Goal: Task Accomplishment & Management: Use online tool/utility

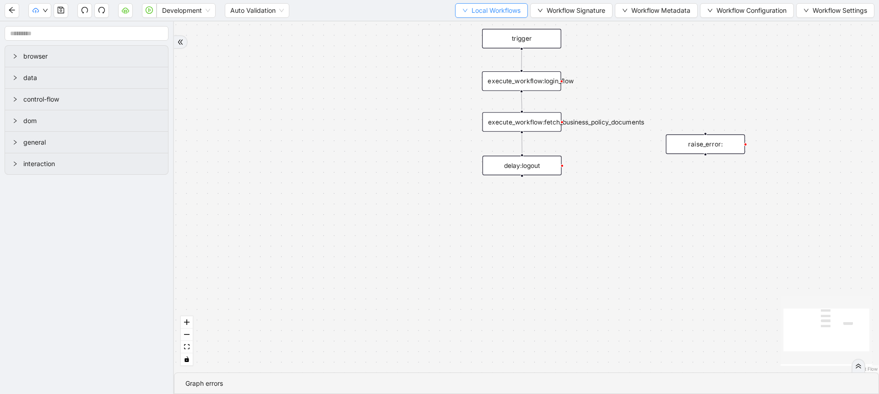
click at [457, 16] on button "Local Workflows" at bounding box center [491, 10] width 73 height 15
click at [458, 21] on li "Select" at bounding box center [487, 28] width 70 height 15
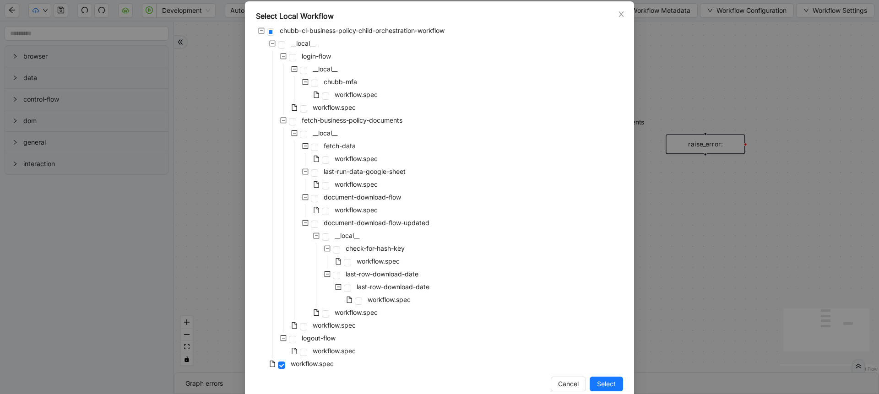
scroll to position [62, 0]
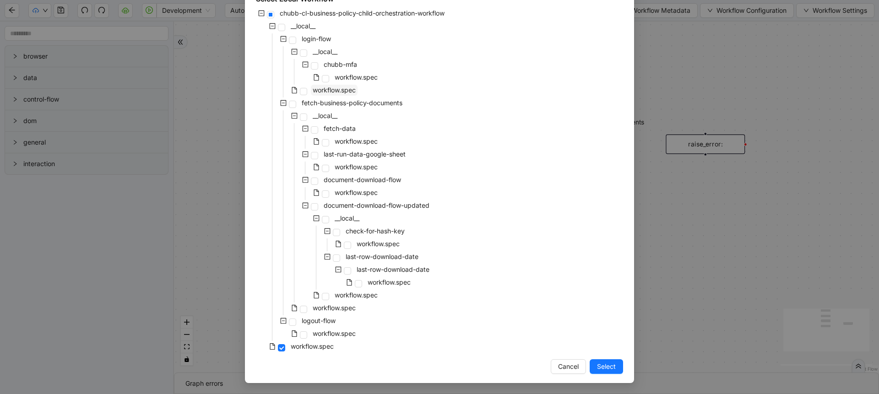
click at [317, 90] on span "workflow.spec" at bounding box center [334, 90] width 43 height 8
click at [606, 364] on span "Select" at bounding box center [606, 367] width 19 height 10
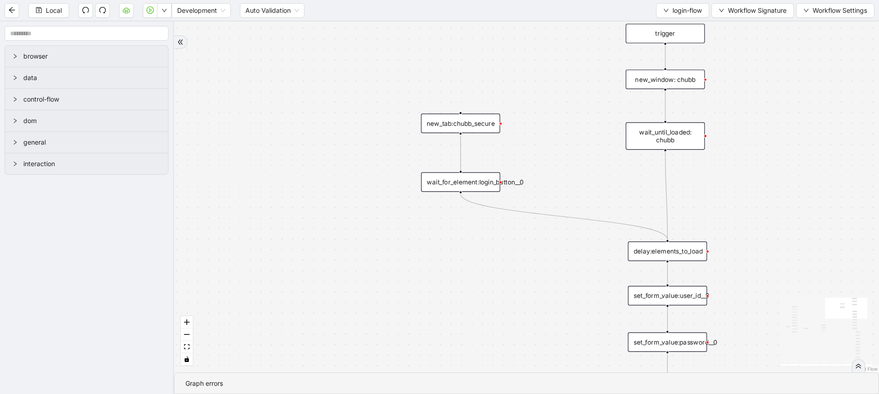
drag, startPoint x: 445, startPoint y: 146, endPoint x: 241, endPoint y: 223, distance: 218.4
click at [246, 221] on div "onError onError onError onError trigger set_form_value:user_id set_form_value:p…" at bounding box center [526, 197] width 705 height 351
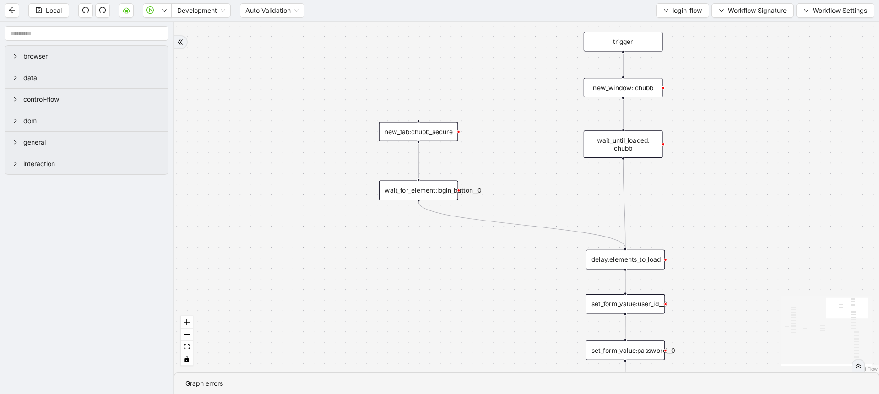
click at [653, 87] on div "new_window: chubb" at bounding box center [622, 88] width 79 height 20
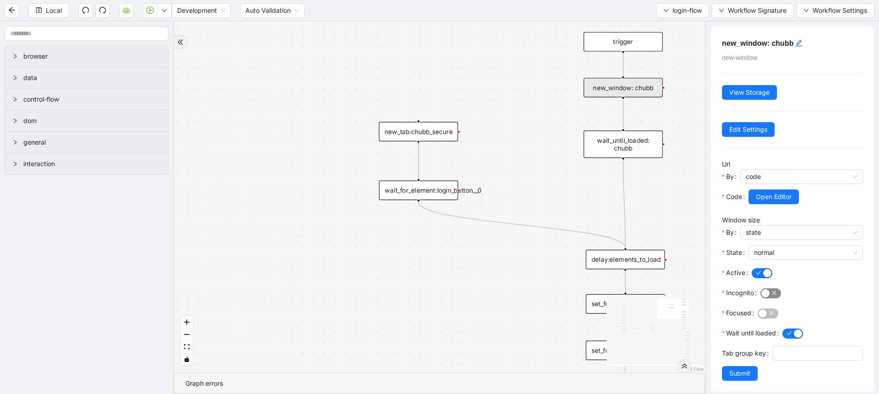
click at [773, 297] on span "button" at bounding box center [770, 293] width 21 height 10
click at [723, 381] on button "Submit" at bounding box center [740, 373] width 36 height 15
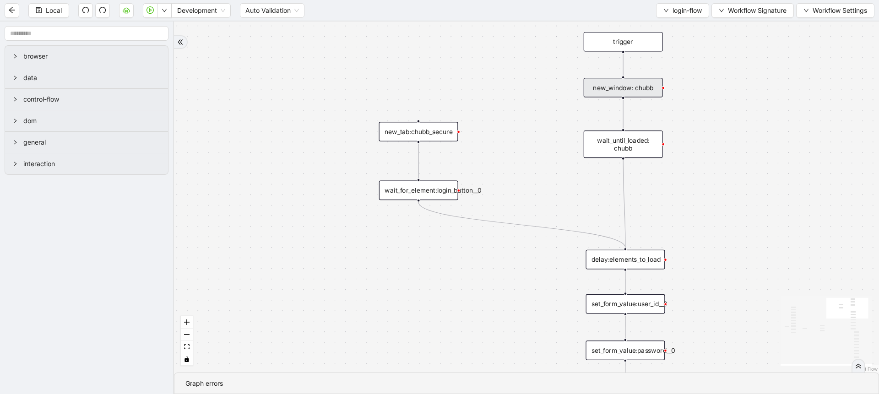
click at [647, 90] on div "new_window: chubb" at bounding box center [622, 88] width 79 height 20
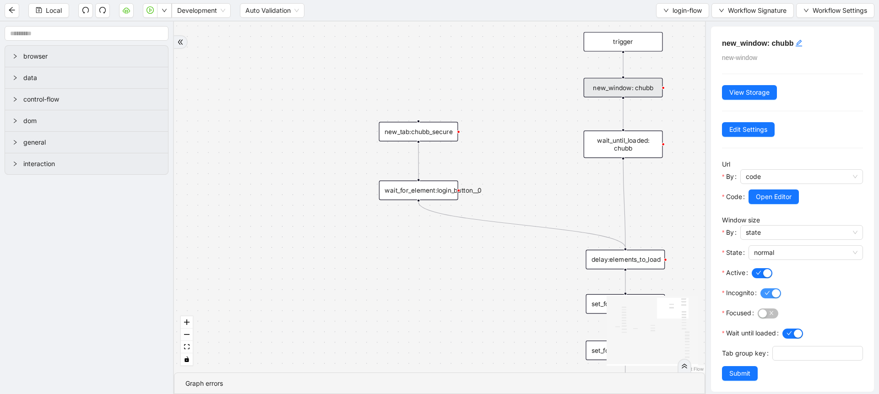
click at [769, 293] on span "button" at bounding box center [770, 293] width 21 height 10
click at [55, 14] on span "Local" at bounding box center [54, 10] width 16 height 10
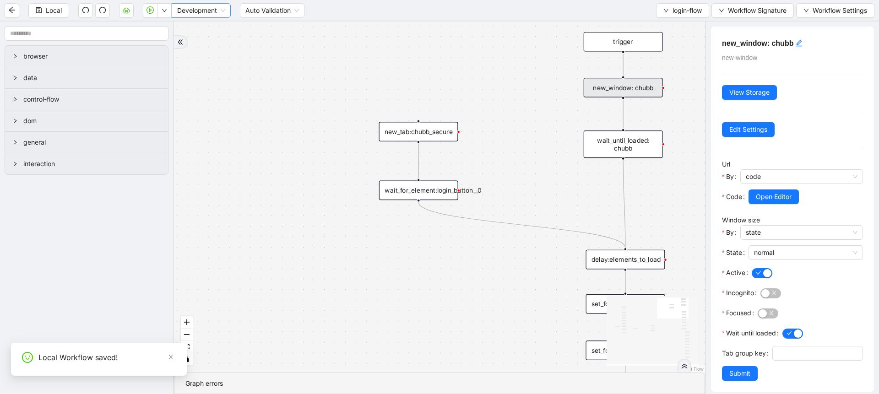
click at [208, 12] on span "Development" at bounding box center [201, 11] width 48 height 14
click at [205, 44] on div "Production" at bounding box center [201, 43] width 44 height 10
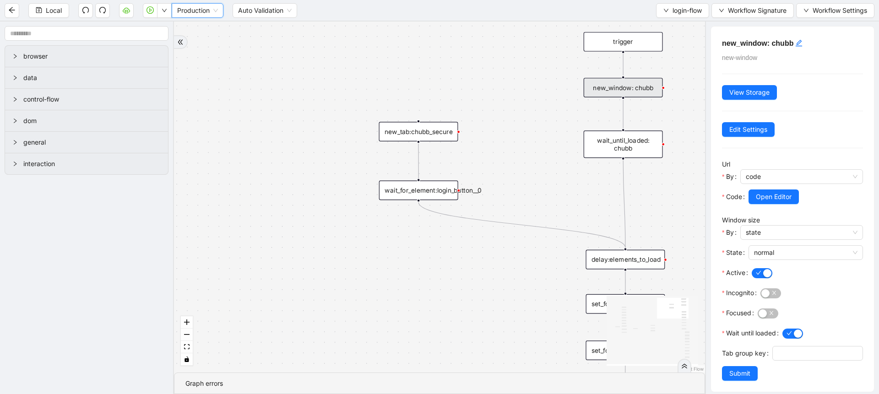
click at [316, 83] on div "onError onError onError onError trigger set_form_value:user_id set_form_value:p…" at bounding box center [439, 197] width 531 height 351
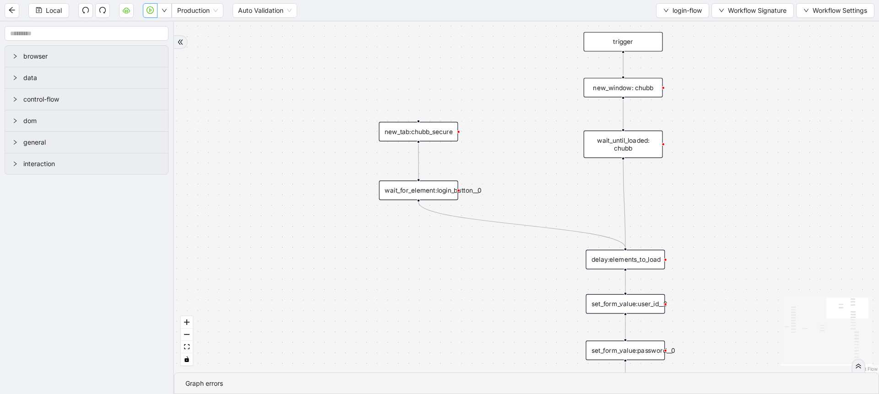
click at [151, 14] on button "button" at bounding box center [150, 10] width 15 height 15
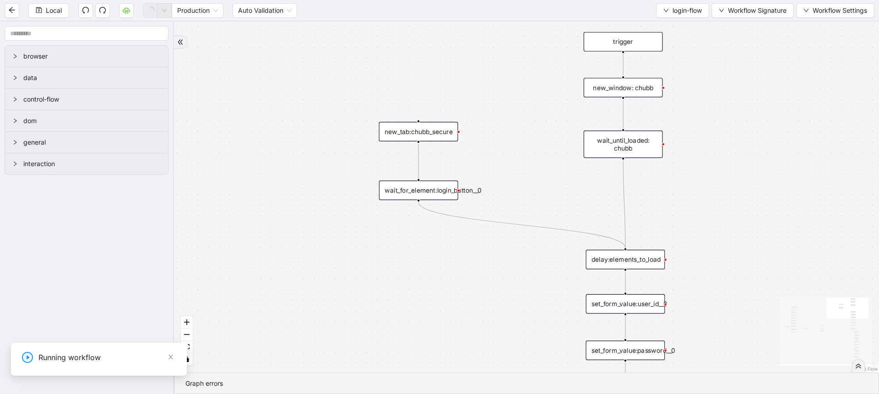
scroll to position [0, 0]
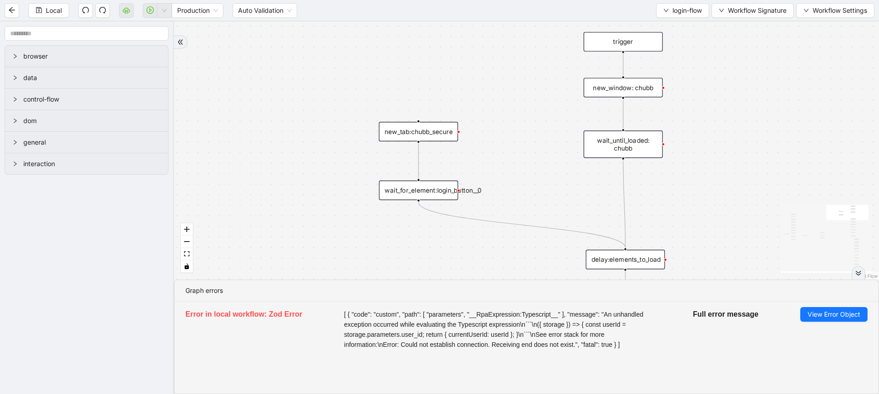
click at [807, 305] on li "Error in local workflow: Zod Error [ { "code": "custom", "path": [ "parameters"…" at bounding box center [526, 329] width 704 height 54
click at [807, 315] on span "View Error Object" at bounding box center [833, 314] width 53 height 10
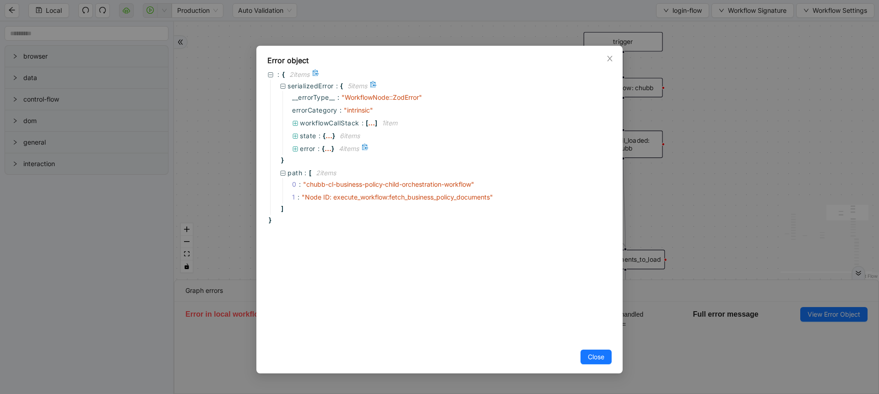
click at [319, 149] on span ":" at bounding box center [319, 149] width 2 height 10
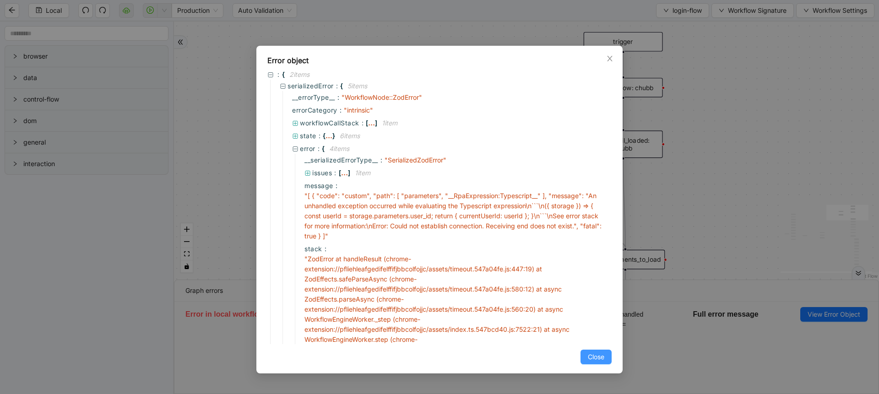
click at [595, 356] on span "Close" at bounding box center [596, 357] width 16 height 10
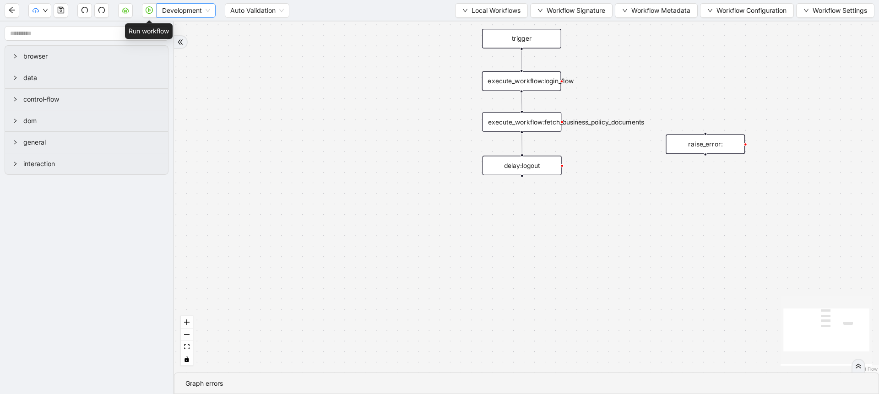
click at [164, 12] on span "Development" at bounding box center [186, 11] width 48 height 14
click at [164, 42] on div "Production" at bounding box center [186, 43] width 44 height 10
click at [151, 13] on icon "play-circle" at bounding box center [149, 9] width 7 height 7
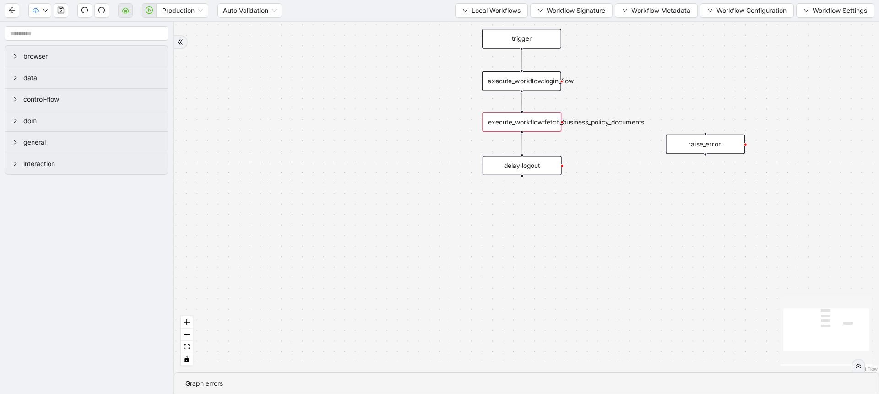
click at [855, 365] on icon "double-right" at bounding box center [858, 366] width 6 height 6
click at [529, 121] on div "execute_workflow:fetch_business_policy_documents" at bounding box center [521, 122] width 79 height 20
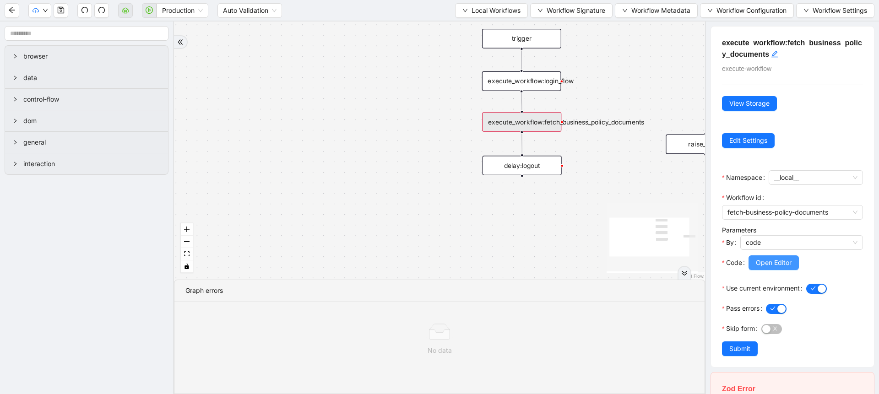
click at [763, 265] on span "Open Editor" at bounding box center [774, 263] width 36 height 10
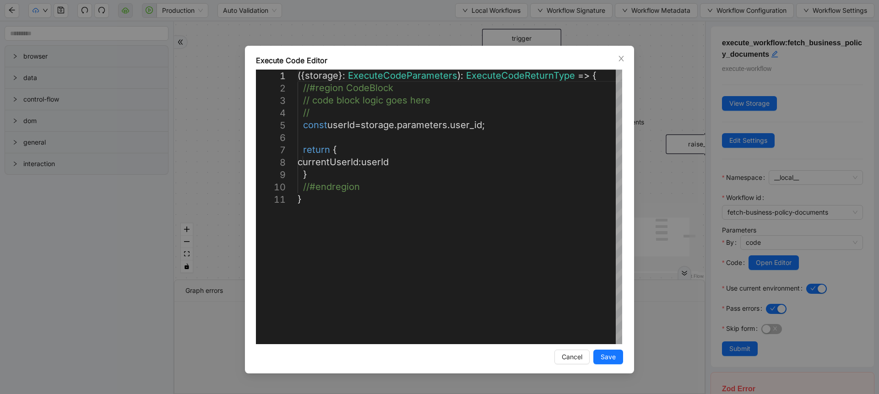
click at [664, 168] on div "**********" at bounding box center [439, 197] width 879 height 394
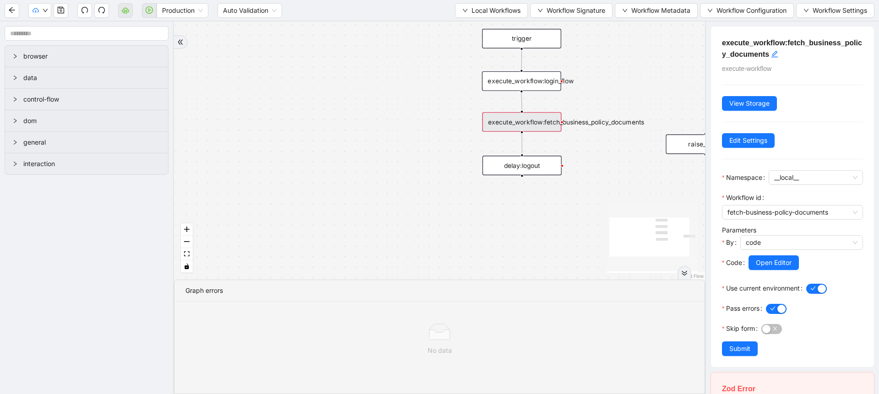
click at [663, 60] on div "trigger execute_workflow:login_flow execute_workflow:fetch_business_policy_docu…" at bounding box center [439, 151] width 531 height 258
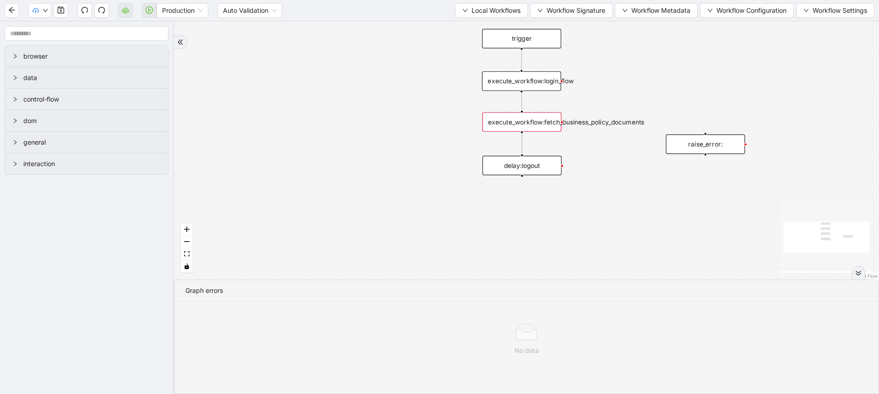
click at [718, 20] on div "Production Auto Validation Local Workflows Workflow Signature Workflow Metadata…" at bounding box center [439, 10] width 879 height 21
click at [724, 16] on button "Workflow Configuration" at bounding box center [747, 10] width 94 height 15
click at [700, 48] on li "Value" at bounding box center [745, 43] width 92 height 15
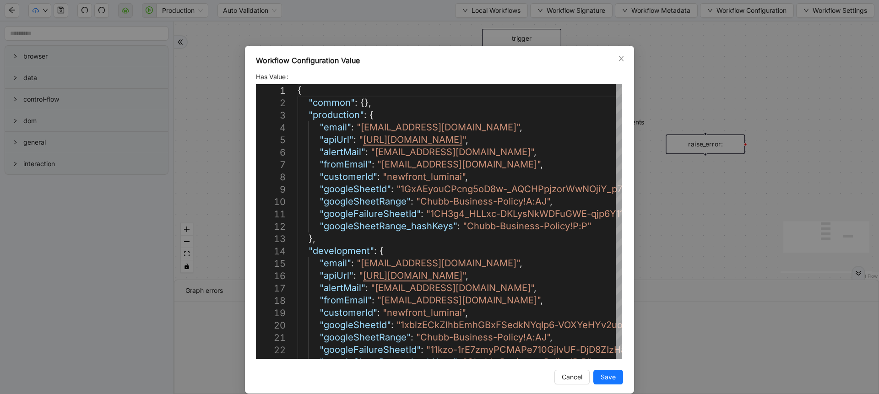
click at [723, 92] on div "Workflow Configuration Value Has Value 1 2 3 4 5 6 7 8 9 10 11 12 13 14 15 16 1…" at bounding box center [439, 197] width 879 height 394
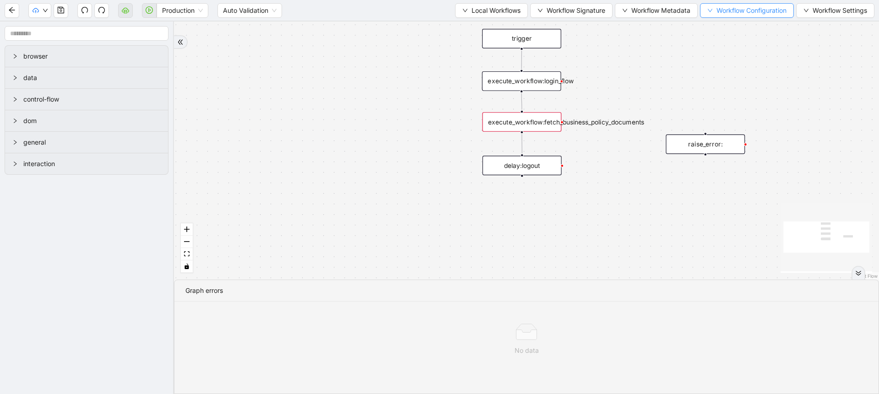
click at [707, 14] on button "Workflow Configuration" at bounding box center [747, 10] width 94 height 15
click at [710, 43] on span "Value" at bounding box center [744, 43] width 81 height 10
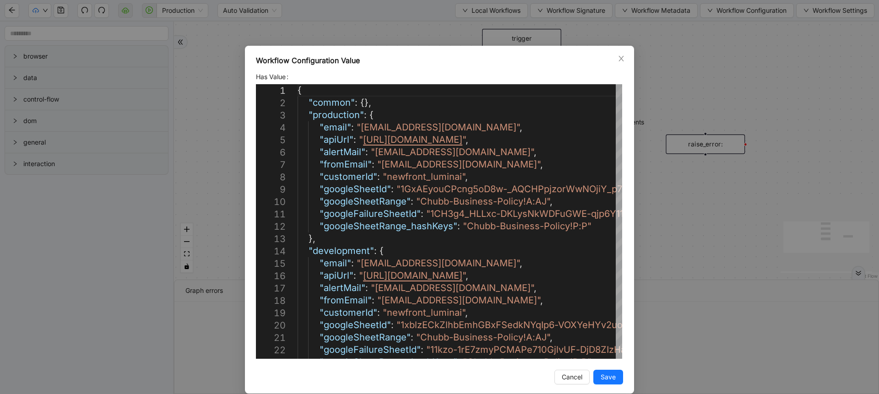
click at [691, 39] on div "Workflow Configuration Value Has Value 1 2 3 4 5 6 7 8 9 10 11 12 13 14 15 16 1…" at bounding box center [439, 197] width 879 height 394
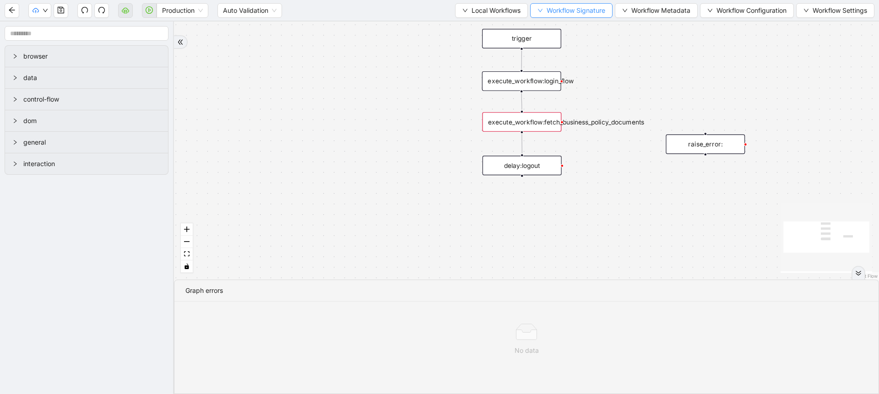
click at [582, 15] on button "Workflow Signature" at bounding box center [571, 10] width 82 height 15
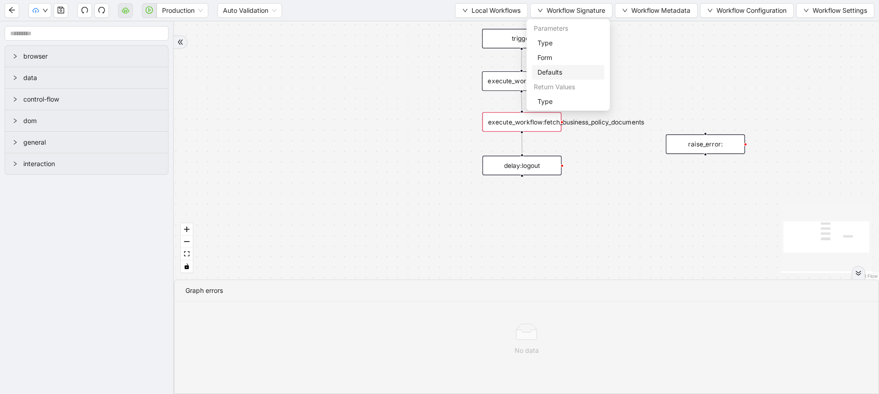
click at [551, 73] on span "Defaults" at bounding box center [567, 72] width 61 height 10
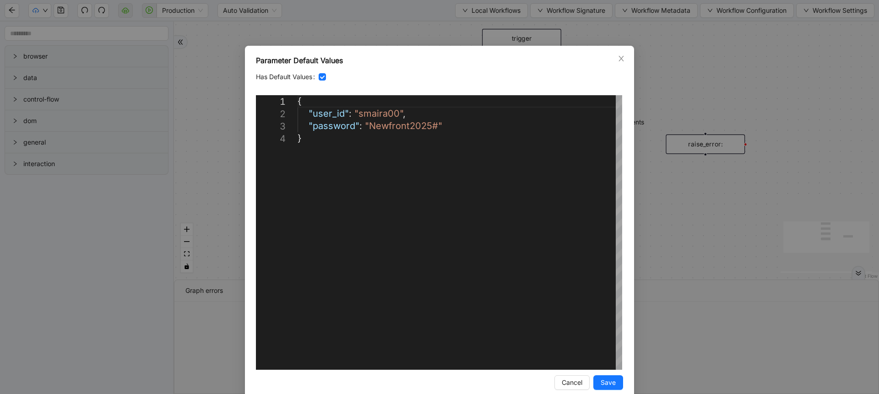
click at [659, 44] on div "**********" at bounding box center [439, 197] width 879 height 394
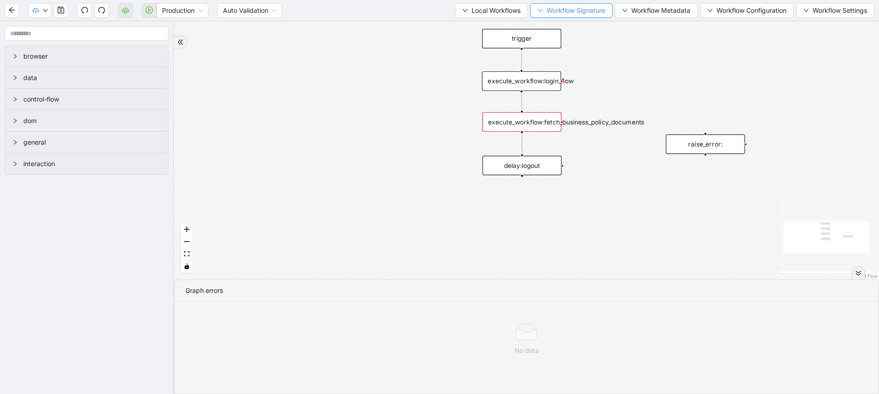
click at [599, 15] on button "Workflow Signature" at bounding box center [571, 10] width 82 height 15
click at [566, 36] on li "Type" at bounding box center [568, 43] width 72 height 15
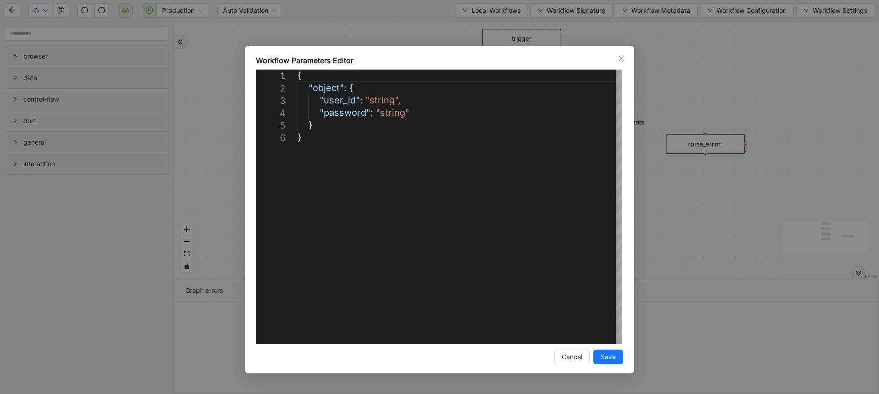
click at [578, 29] on div "**********" at bounding box center [439, 197] width 879 height 394
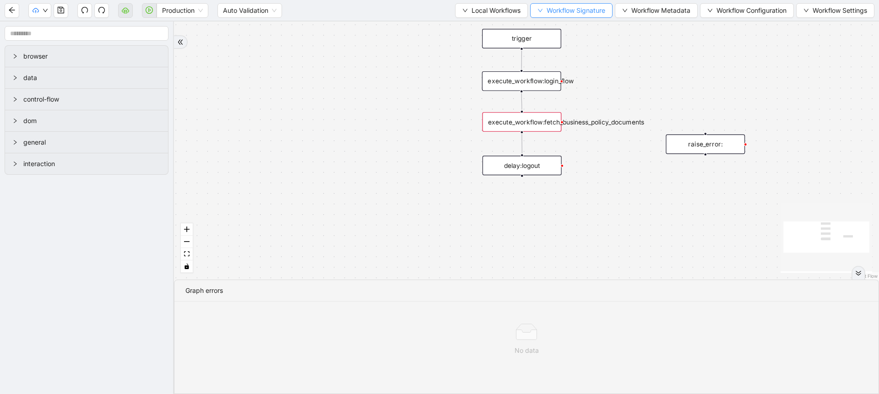
click at [597, 17] on button "Workflow Signature" at bounding box center [571, 10] width 82 height 15
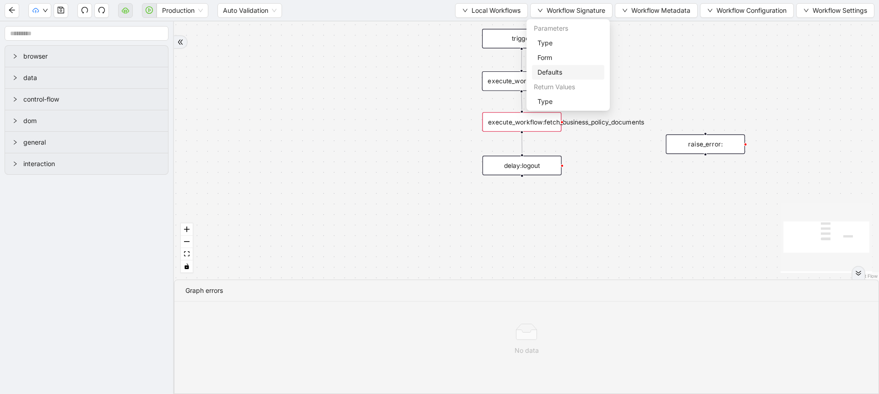
click at [563, 69] on span "Defaults" at bounding box center [567, 72] width 61 height 10
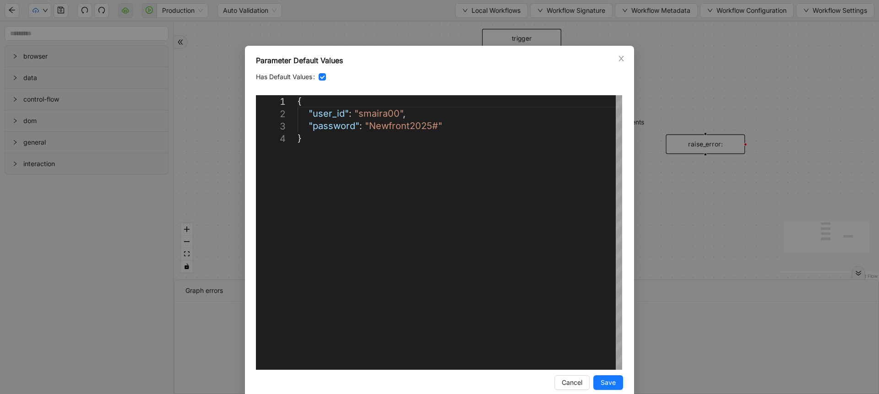
click at [670, 63] on div "**********" at bounding box center [439, 197] width 879 height 394
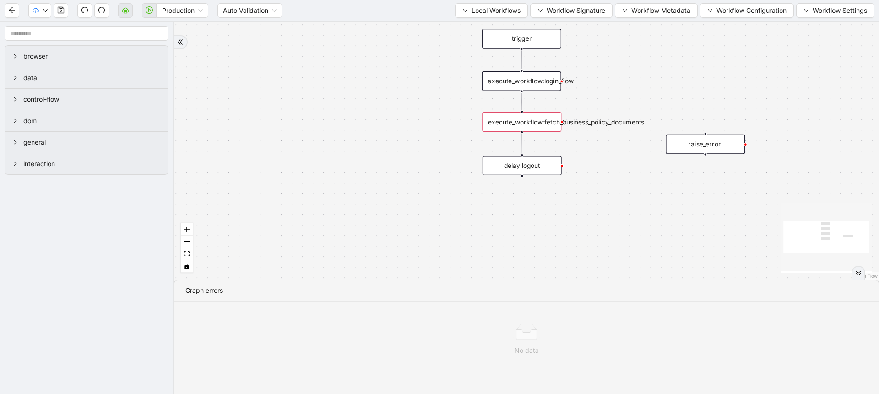
click at [501, 120] on div "execute_workflow:fetch_business_policy_documents" at bounding box center [521, 122] width 79 height 20
click at [523, 126] on div "execute_workflow:fetch_business_policy_documents" at bounding box center [521, 122] width 79 height 20
click at [530, 126] on div "execute_workflow:fetch_business_policy_documents" at bounding box center [521, 122] width 79 height 20
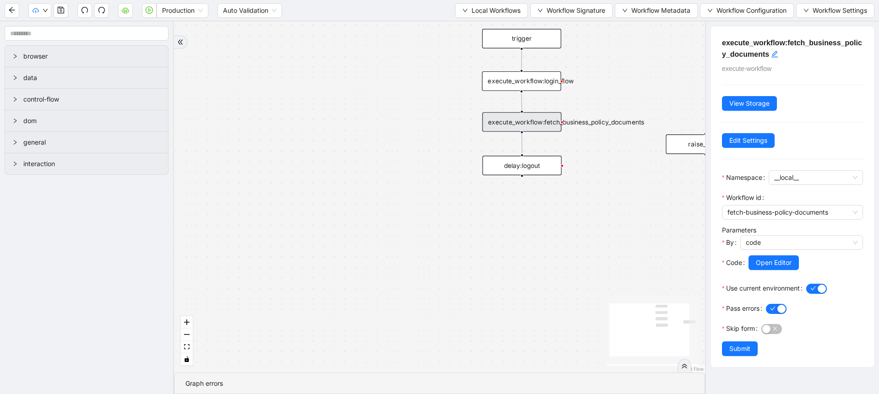
click at [755, 270] on div at bounding box center [805, 275] width 114 height 11
click at [760, 265] on span "Open Editor" at bounding box center [774, 263] width 36 height 10
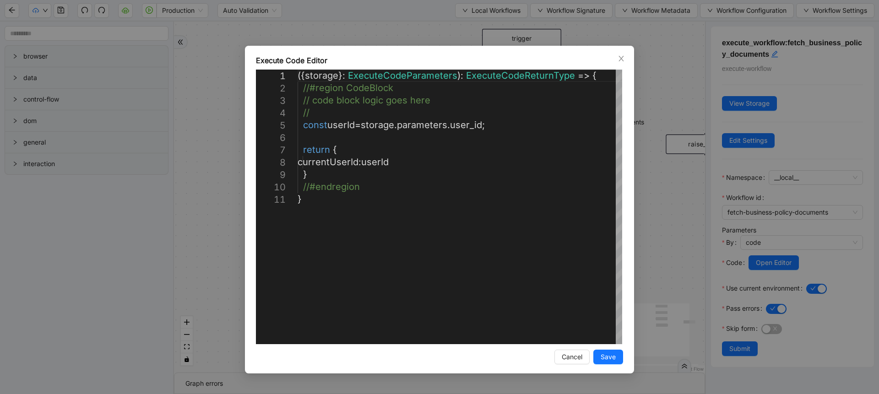
click at [702, 192] on div "**********" at bounding box center [439, 197] width 879 height 394
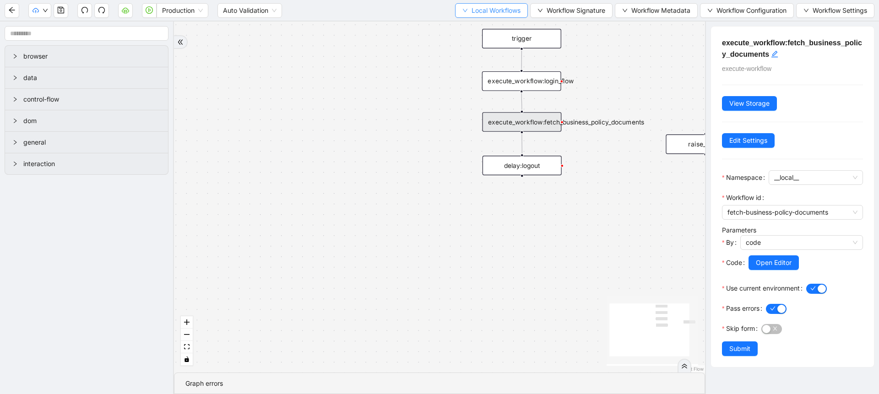
click at [480, 11] on span "Local Workflows" at bounding box center [495, 10] width 49 height 10
click at [475, 27] on span "Select" at bounding box center [486, 28] width 59 height 10
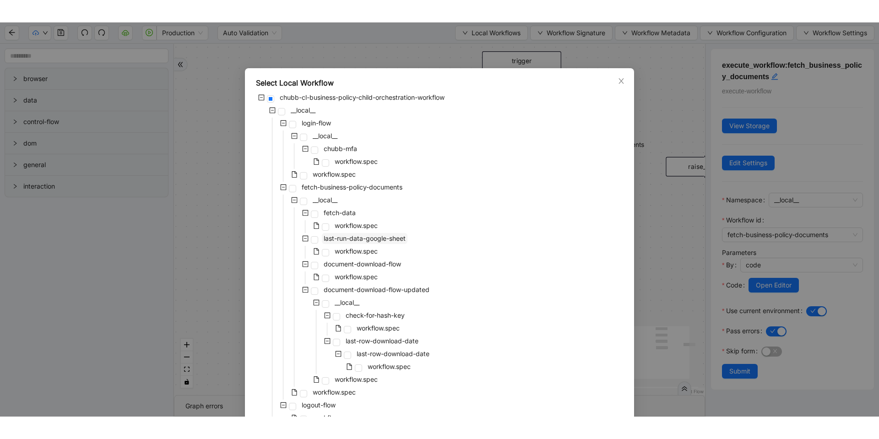
scroll to position [62, 0]
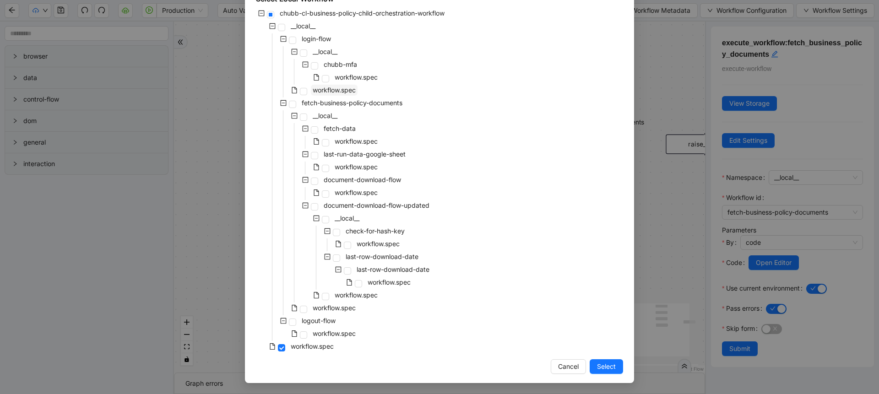
click at [324, 90] on span "workflow.spec" at bounding box center [334, 90] width 43 height 8
click at [597, 367] on span "Select" at bounding box center [606, 367] width 19 height 10
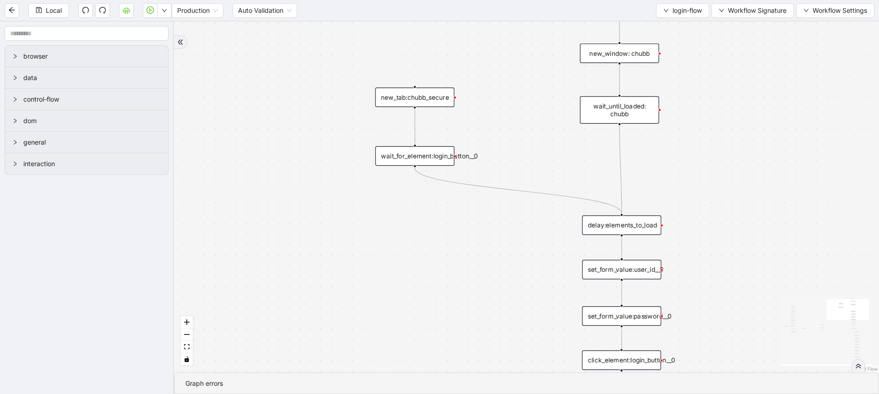
drag, startPoint x: 503, startPoint y: 120, endPoint x: 319, endPoint y: 151, distance: 187.5
click at [319, 151] on div "onError onError onError onError trigger set_form_value:user_id set_form_value:p…" at bounding box center [526, 197] width 705 height 351
click at [601, 55] on div "new_window: chubb" at bounding box center [618, 54] width 79 height 20
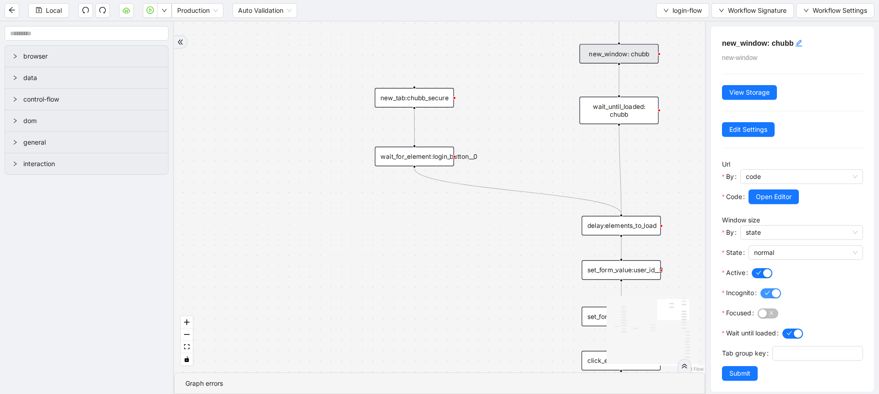
click at [768, 289] on span "button" at bounding box center [770, 293] width 21 height 10
click at [725, 381] on button "Submit" at bounding box center [740, 373] width 36 height 15
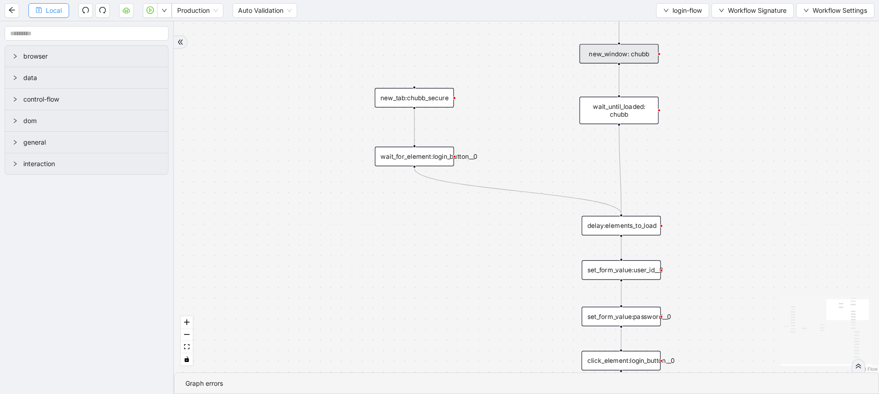
click at [44, 9] on button "Local" at bounding box center [48, 10] width 41 height 15
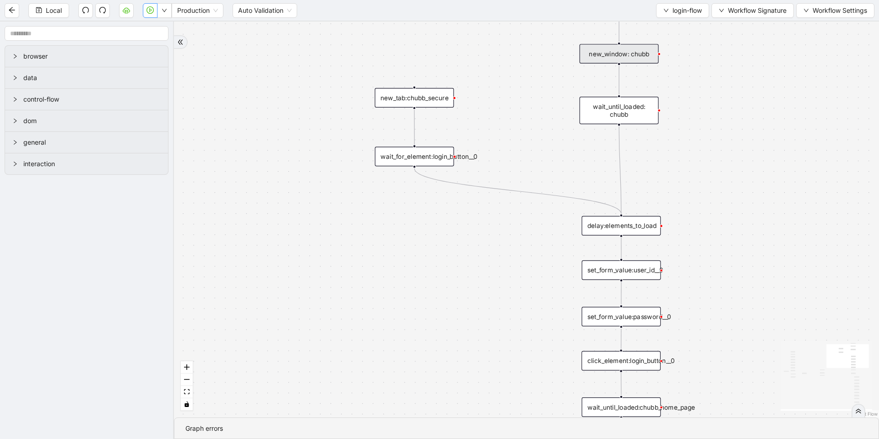
click at [146, 9] on button "button" at bounding box center [150, 10] width 15 height 15
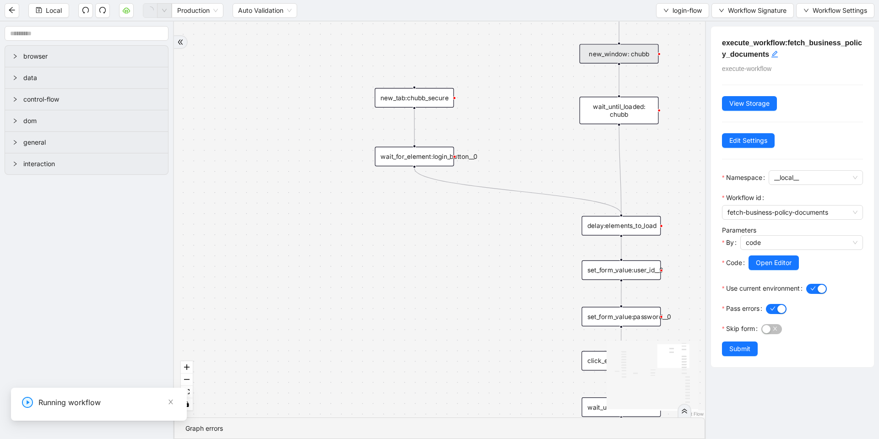
scroll to position [0, 0]
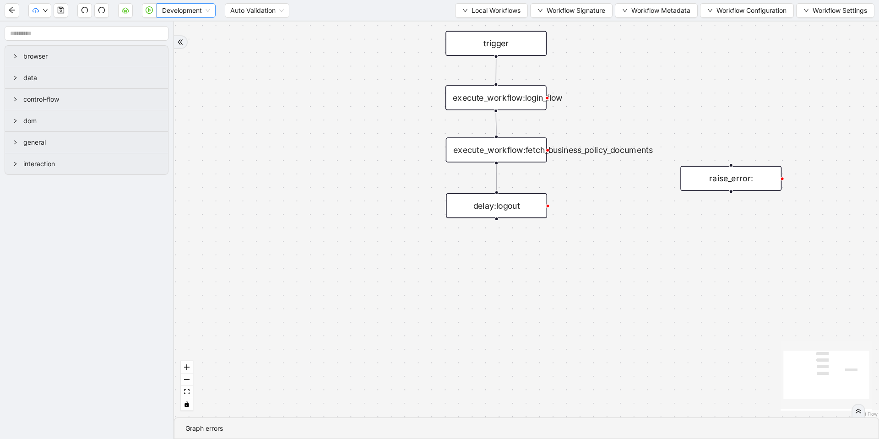
click at [182, 16] on span "Development" at bounding box center [186, 11] width 48 height 14
click at [178, 44] on div "Production" at bounding box center [186, 43] width 44 height 10
click at [44, 29] on span "Dev: Update Needed" at bounding box center [69, 28] width 66 height 10
click at [43, 39] on span "Prod: Update Needed" at bounding box center [69, 43] width 66 height 10
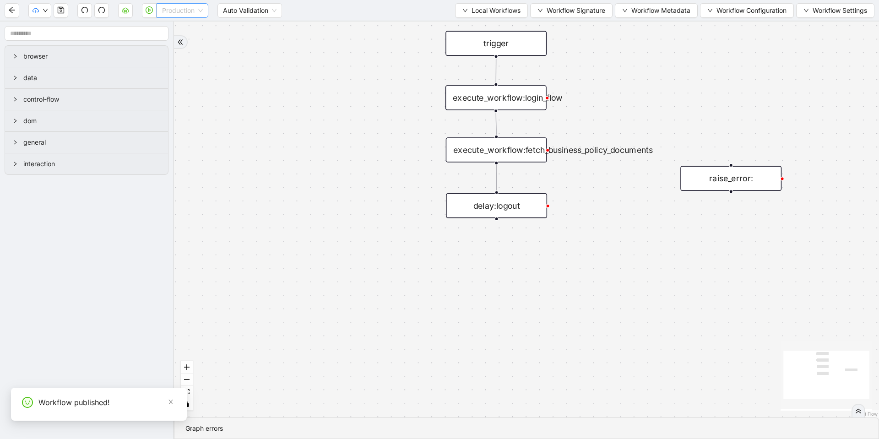
click at [164, 11] on span "Production" at bounding box center [182, 11] width 41 height 14
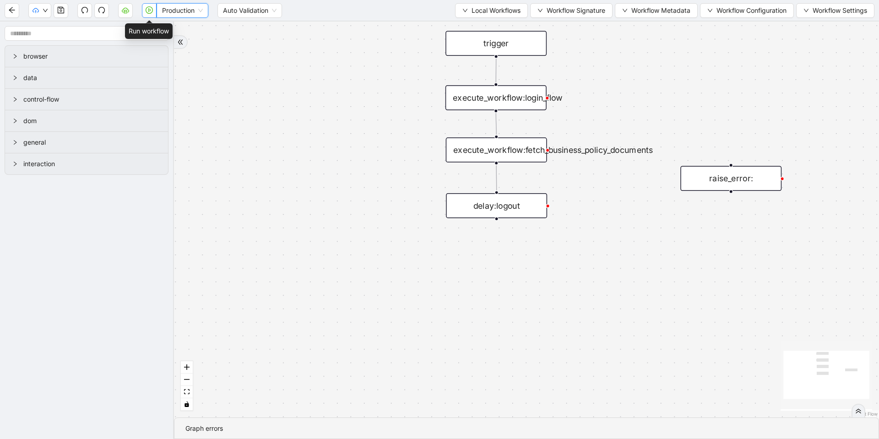
click at [152, 12] on icon "play-circle" at bounding box center [149, 9] width 7 height 7
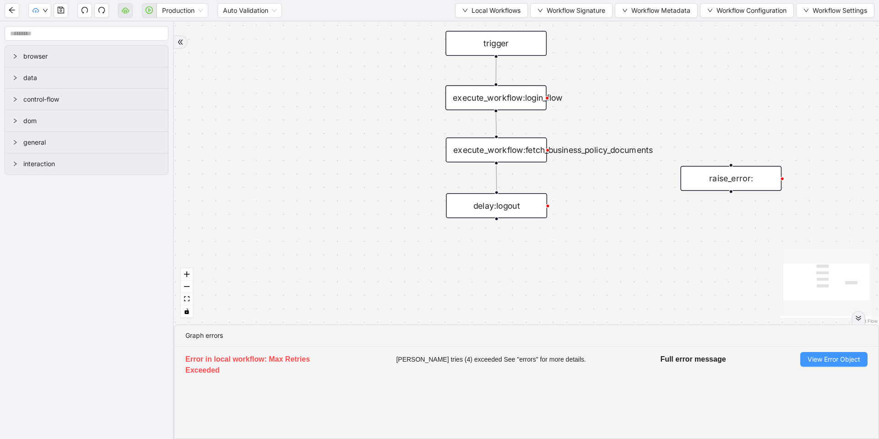
click at [813, 359] on span "View Error Object" at bounding box center [833, 359] width 53 height 10
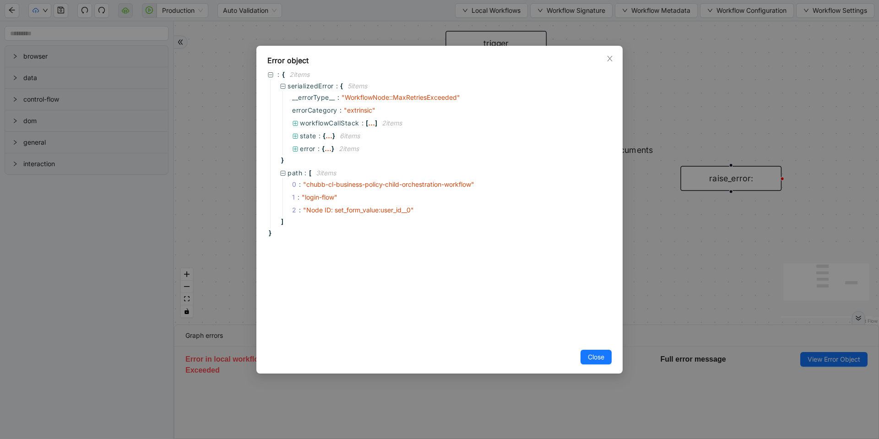
click at [705, 262] on div "Error object : { 2 item s serializedError : { 5 item s __errorType__ : " Workfl…" at bounding box center [439, 219] width 879 height 439
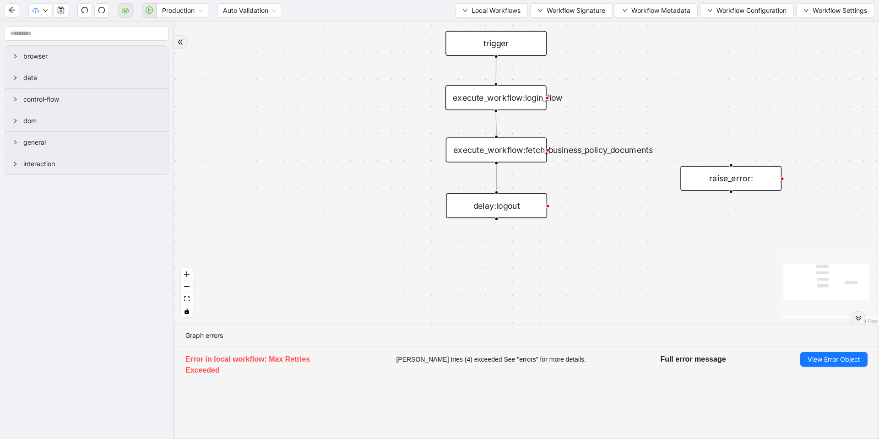
click at [857, 316] on icon "double-right" at bounding box center [858, 318] width 6 height 6
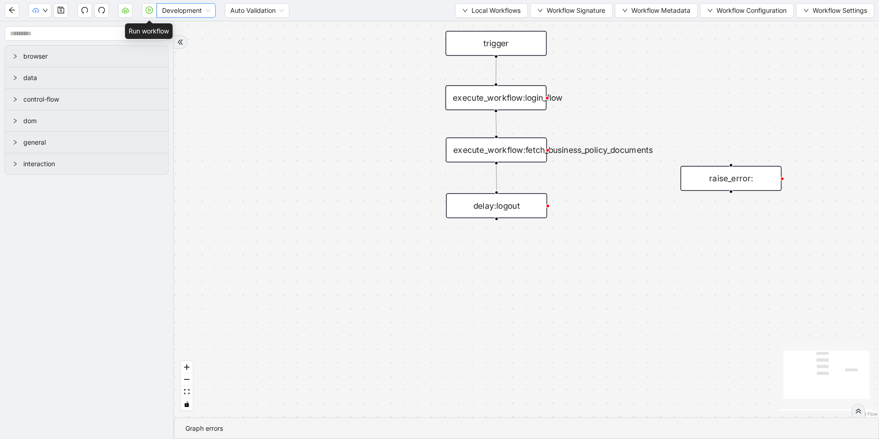
click at [168, 7] on span "Development" at bounding box center [186, 11] width 48 height 14
click at [168, 45] on div "Production" at bounding box center [186, 43] width 44 height 10
click at [124, 10] on icon "cloud-server" at bounding box center [125, 9] width 7 height 7
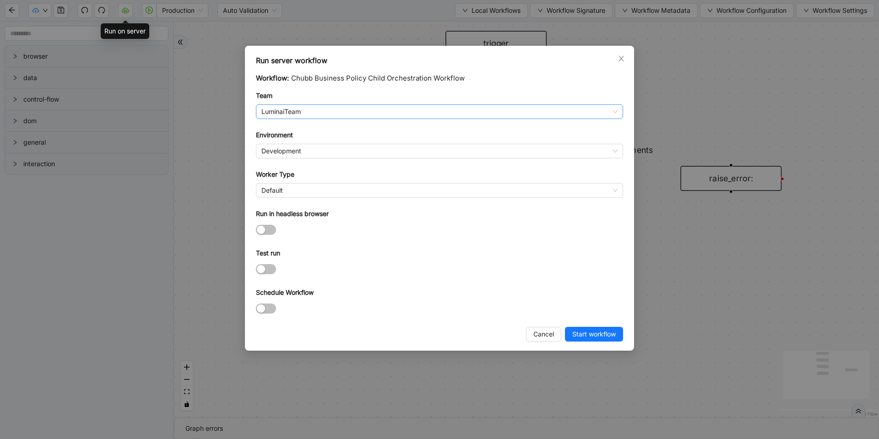
click at [340, 113] on span "LuminaiTeam" at bounding box center [439, 112] width 356 height 14
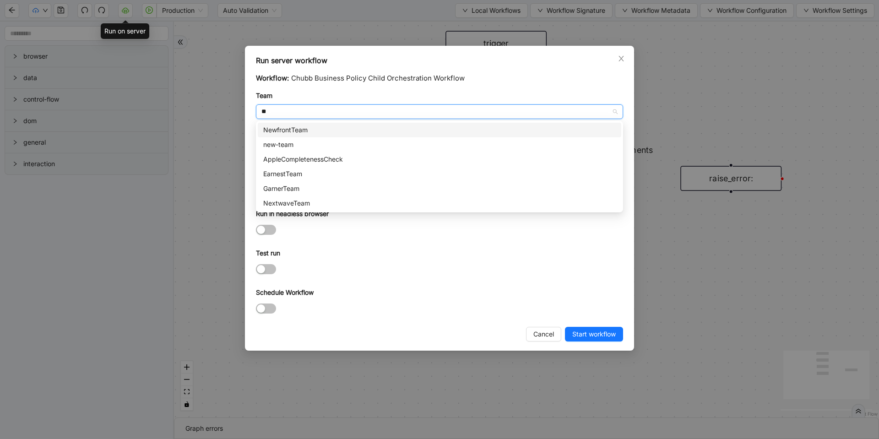
type input "***"
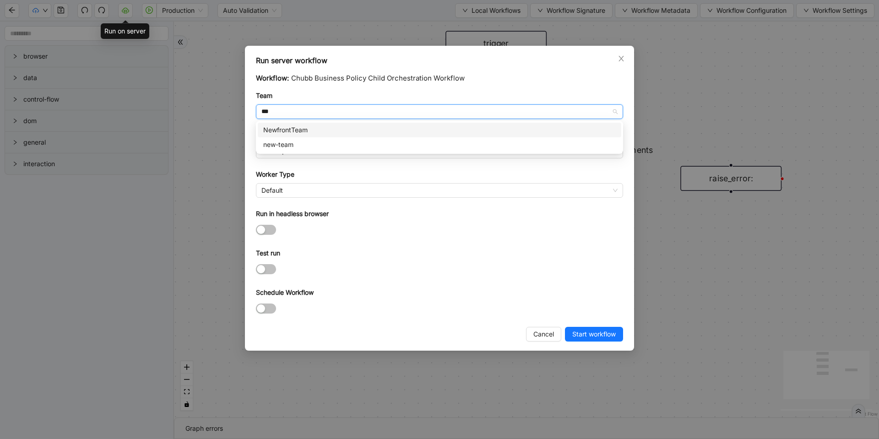
click at [286, 128] on div "NewfrontTeam" at bounding box center [439, 130] width 352 height 10
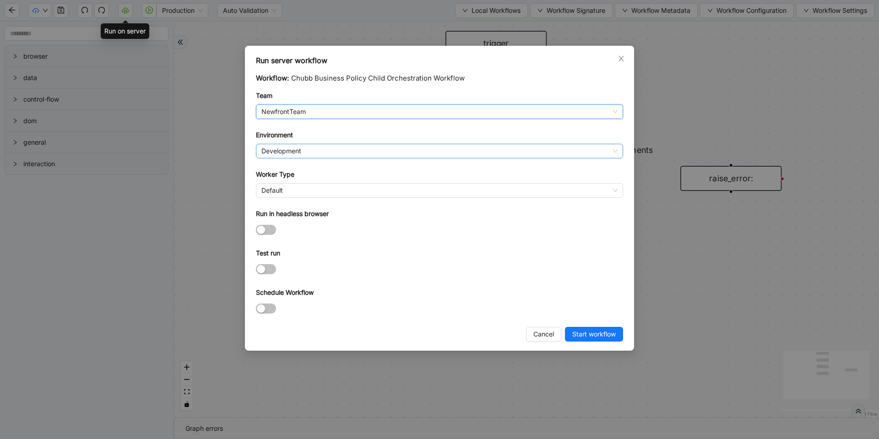
click at [289, 153] on span "Development" at bounding box center [439, 151] width 356 height 14
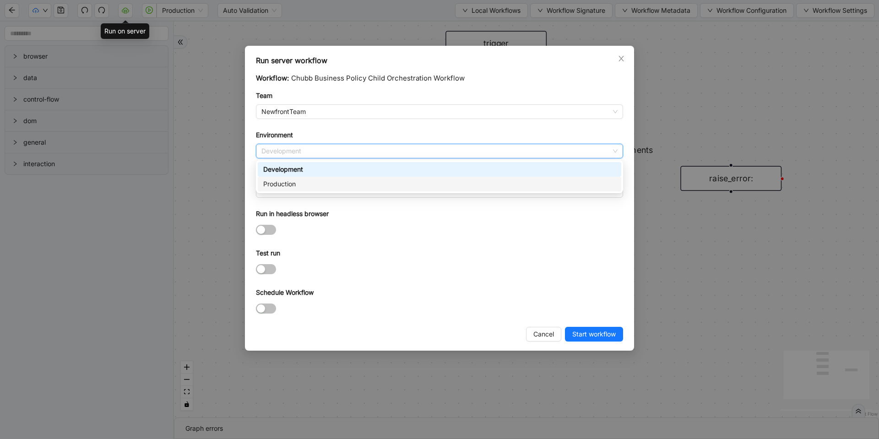
click at [290, 179] on div "Production" at bounding box center [439, 184] width 352 height 10
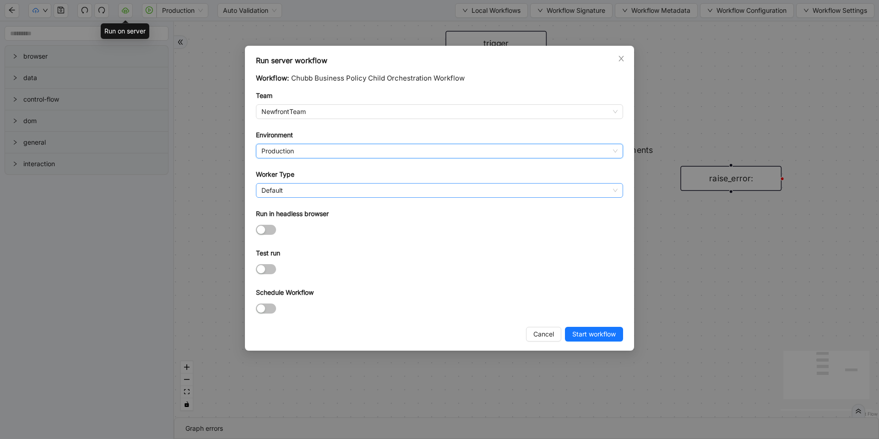
click at [287, 185] on span "Default" at bounding box center [439, 191] width 356 height 14
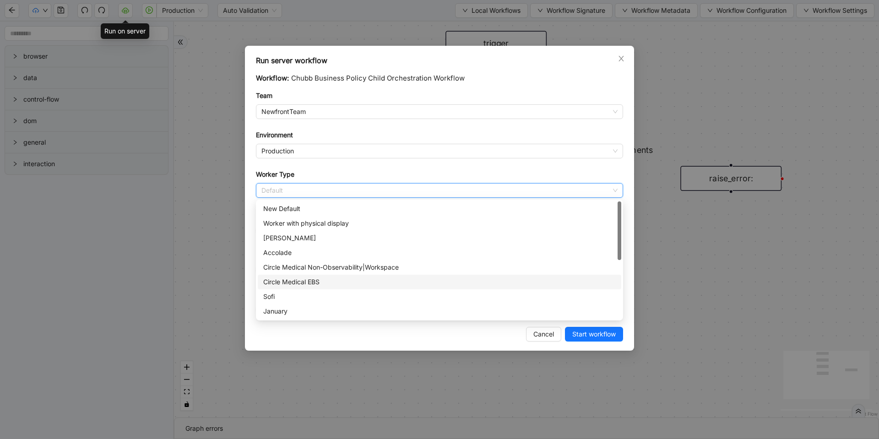
scroll to position [132, 0]
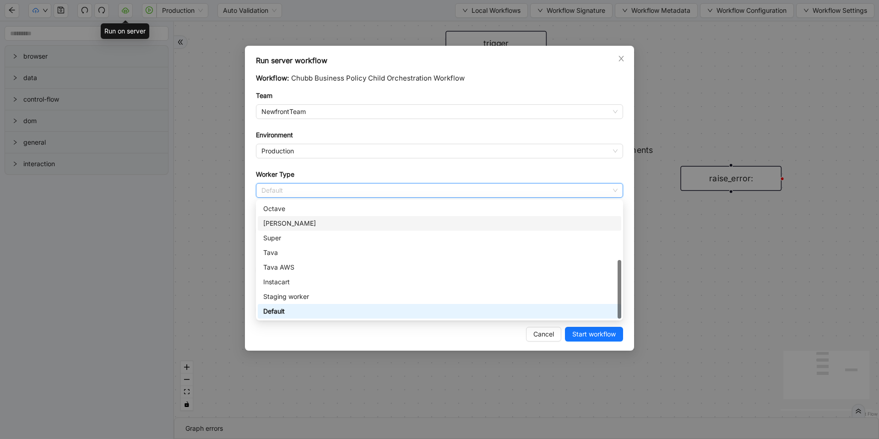
click at [286, 221] on div "Rothman" at bounding box center [439, 223] width 352 height 10
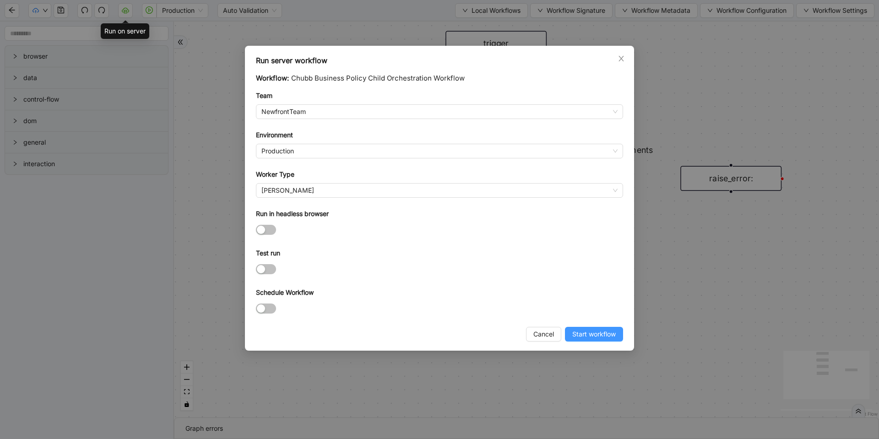
click at [573, 338] on span "Start workflow" at bounding box center [593, 334] width 43 height 10
